Goal: Communication & Community: Ask a question

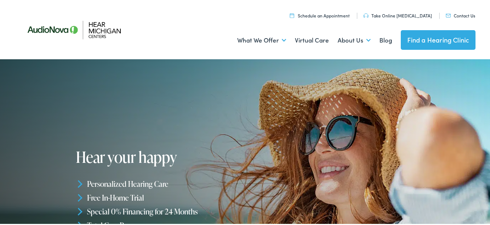
click at [446, 11] on link "Contact Us" at bounding box center [460, 14] width 29 height 6
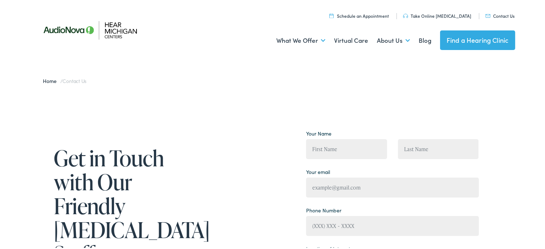
drag, startPoint x: 333, startPoint y: 164, endPoint x: 333, endPoint y: 160, distance: 4.4
click at [335, 165] on div "Your Name" at bounding box center [347, 146] width 92 height 38
drag, startPoint x: 332, startPoint y: 142, endPoint x: 351, endPoint y: 161, distance: 27.0
click at [336, 144] on input "Contact form" at bounding box center [346, 148] width 81 height 20
type input "[PERSON_NAME]"
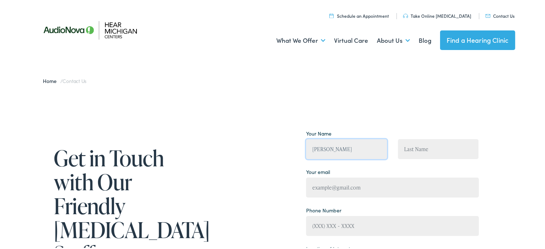
type input "[PERSON_NAME]"
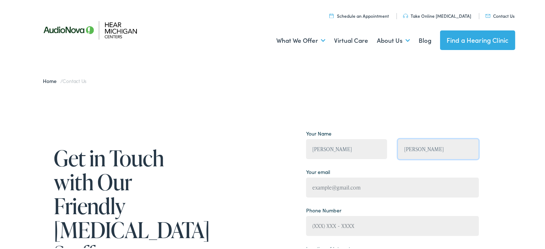
type input "[PERSON_NAME][EMAIL_ADDRESS][DOMAIN_NAME]"
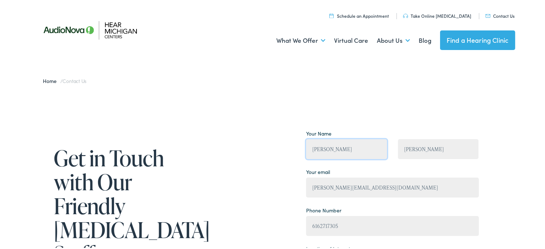
type input "[PHONE_NUMBER]"
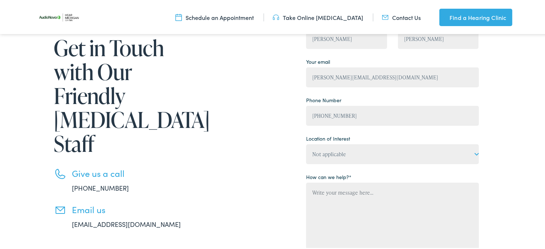
drag, startPoint x: 375, startPoint y: 172, endPoint x: 378, endPoint y: 181, distance: 10.2
click at [378, 179] on p "How can we help? *" at bounding box center [392, 220] width 173 height 100
click at [378, 193] on textarea "Contact form" at bounding box center [392, 225] width 173 height 89
paste textarea "I work with a local painting company and would love to give you a professional …"
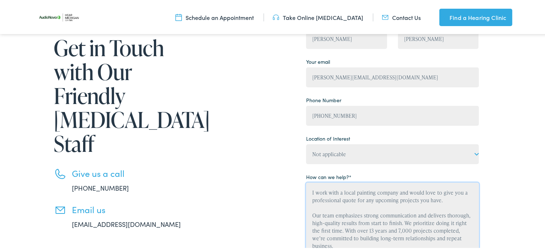
scroll to position [62, 0]
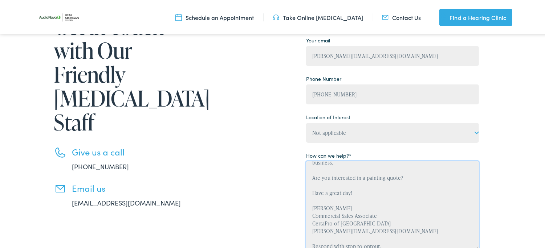
type textarea "I work with a local painting company and would love to give you a professional …"
click at [367, 149] on p "How can we help? * I work with a local painting company and would love to give …" at bounding box center [392, 199] width 173 height 100
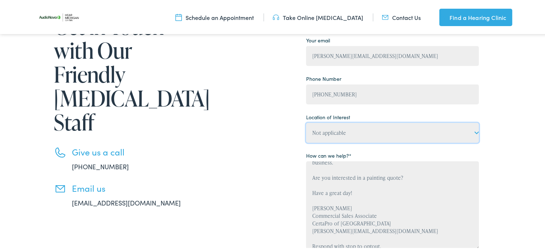
click at [362, 139] on select "Not applicable Hear [US_STATE] Centers, [GEOGRAPHIC_DATA] Hear [US_STATE] Cente…" at bounding box center [392, 132] width 173 height 20
select select "Hear [US_STATE] Centers, [GEOGRAPHIC_DATA]"
click at [306, 122] on select "Not applicable Hear [US_STATE] Centers, [GEOGRAPHIC_DATA] Hear [US_STATE] Cente…" at bounding box center [392, 132] width 173 height 20
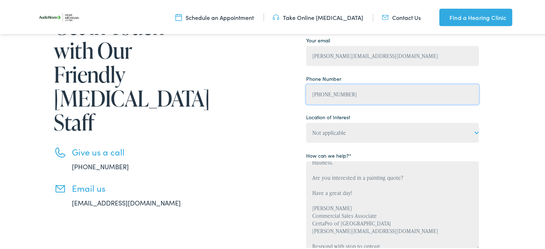
click at [329, 93] on input "[PHONE_NUMBER]" at bounding box center [392, 93] width 173 height 20
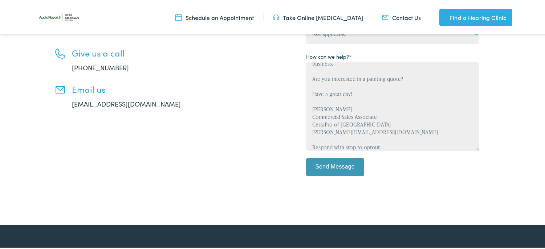
scroll to position [236, 0]
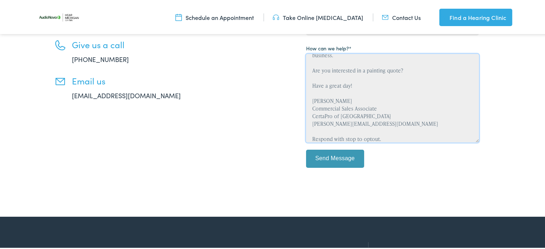
click at [358, 110] on textarea "I work with a local painting company and would love to give you a professional …" at bounding box center [392, 97] width 173 height 89
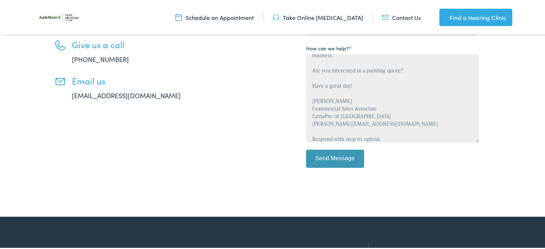
click at [336, 171] on p "Send Message" at bounding box center [392, 160] width 173 height 24
click at [332, 168] on p "Send Message" at bounding box center [392, 160] width 173 height 24
click at [334, 164] on input "Send Message" at bounding box center [335, 157] width 58 height 18
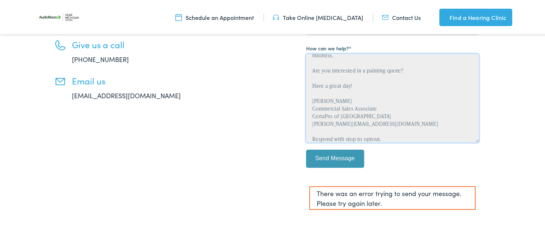
drag, startPoint x: 424, startPoint y: 119, endPoint x: 372, endPoint y: 131, distance: 53.4
click at [418, 118] on textarea "I work with a local painting company and would love to give you a professional …" at bounding box center [392, 97] width 173 height 89
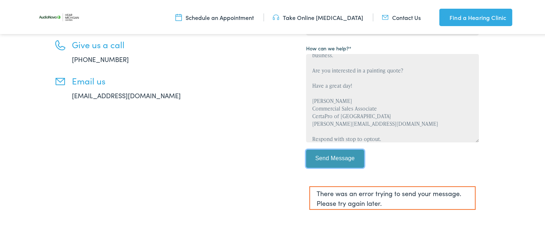
click at [344, 155] on input "Send Message" at bounding box center [335, 157] width 58 height 18
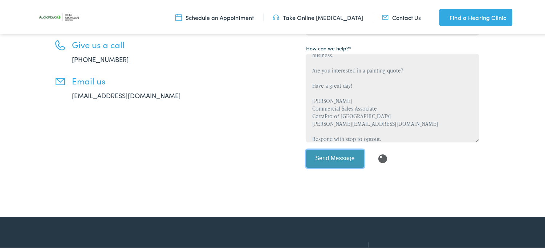
click at [344, 155] on input "Send Message" at bounding box center [335, 157] width 58 height 18
drag, startPoint x: 344, startPoint y: 155, endPoint x: 164, endPoint y: 136, distance: 181.4
click at [340, 154] on input "Send Message" at bounding box center [335, 157] width 58 height 18
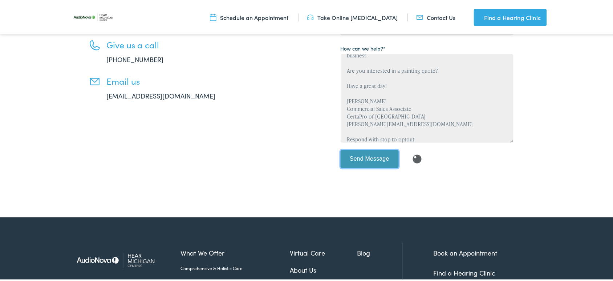
scroll to position [62, 0]
